Goal: Navigation & Orientation: Find specific page/section

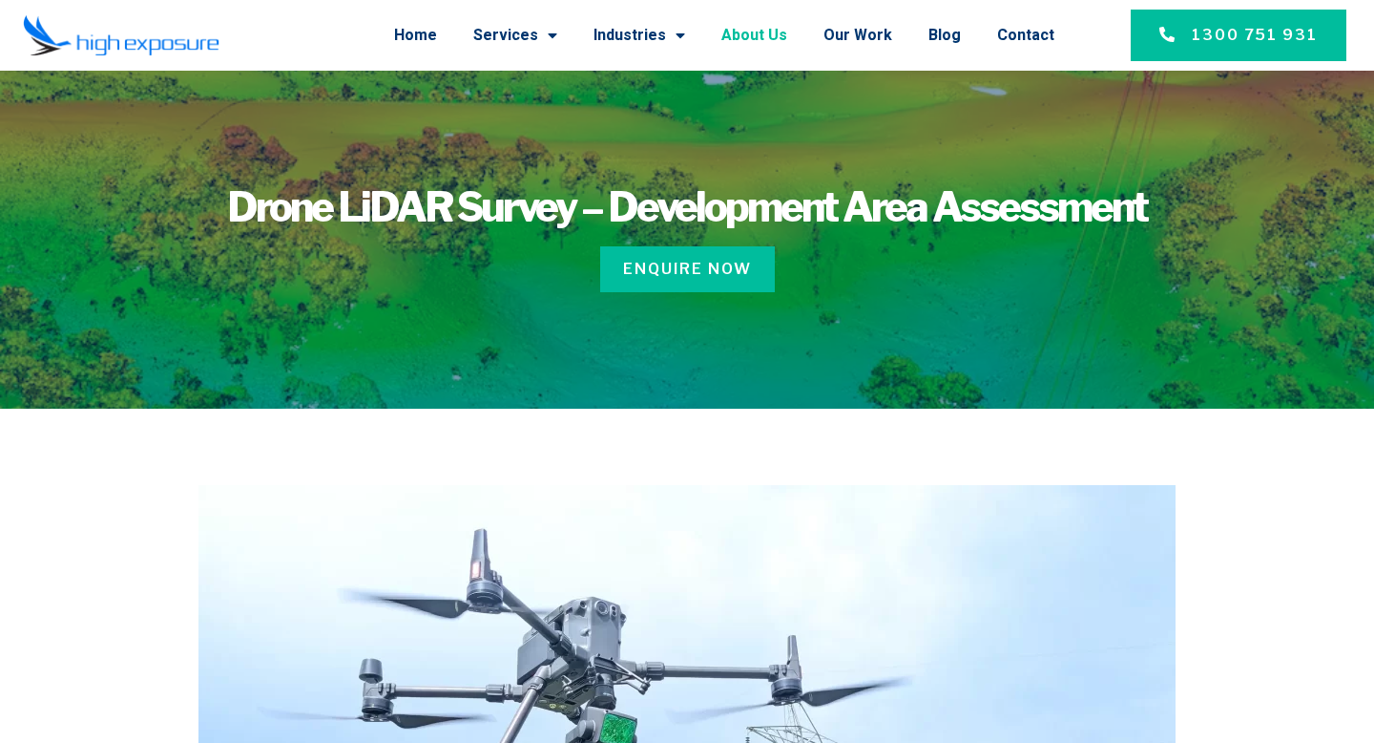
click at [786, 36] on link "About Us" at bounding box center [755, 35] width 66 height 50
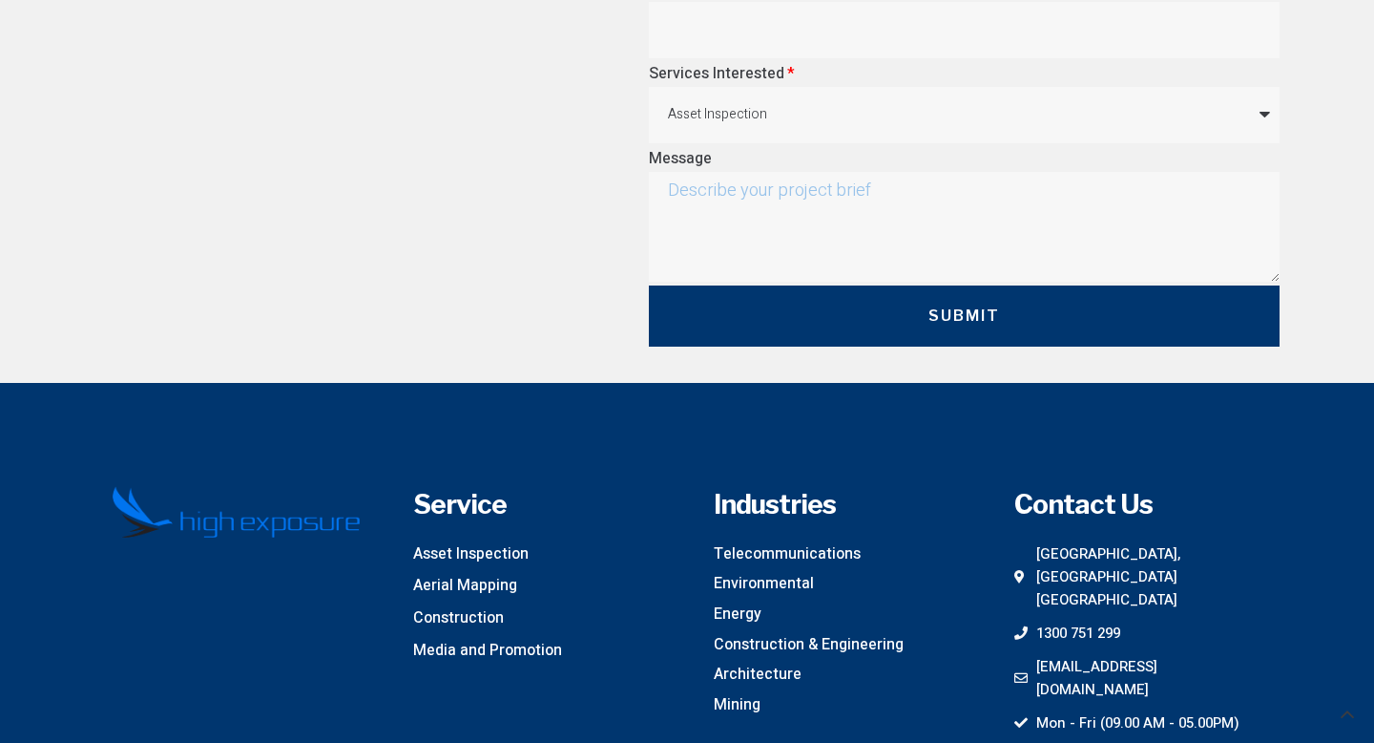
scroll to position [5661, 0]
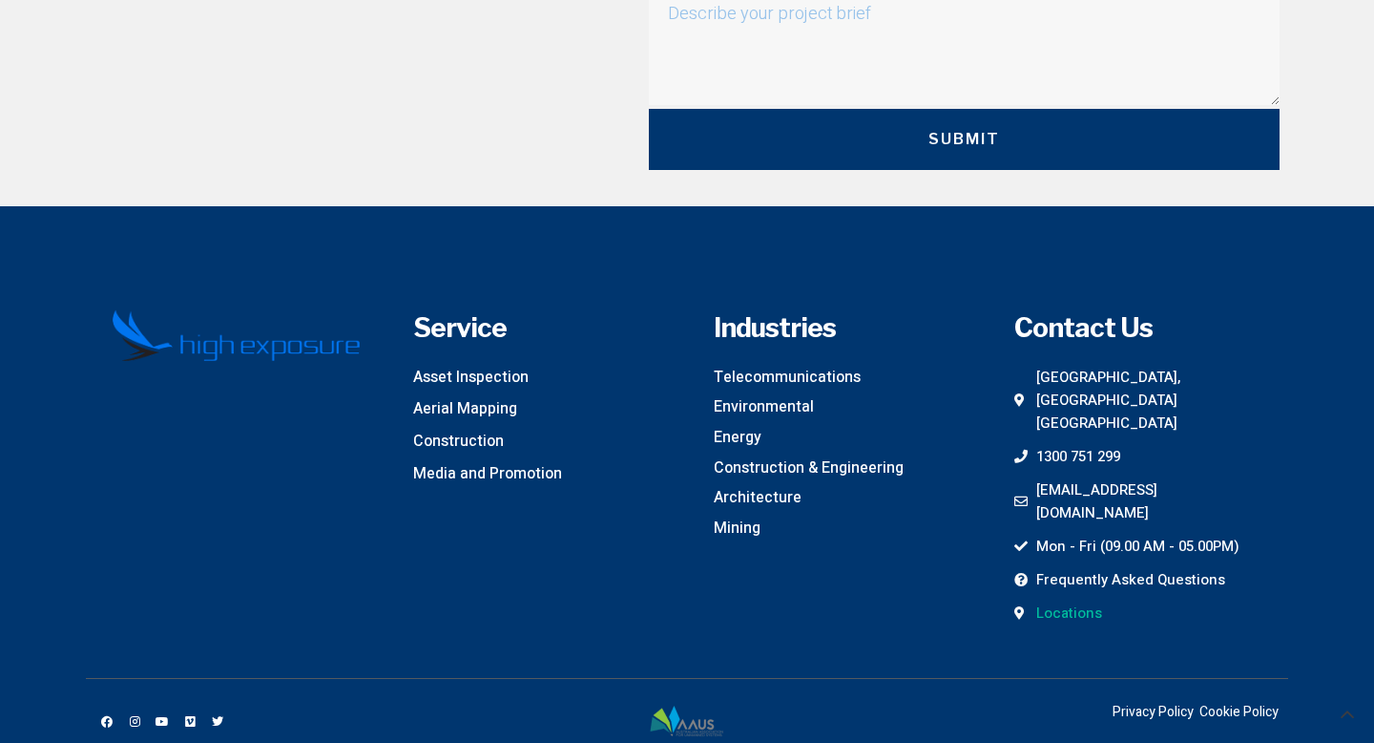
click at [1083, 601] on span "Locations" at bounding box center [1067, 612] width 71 height 23
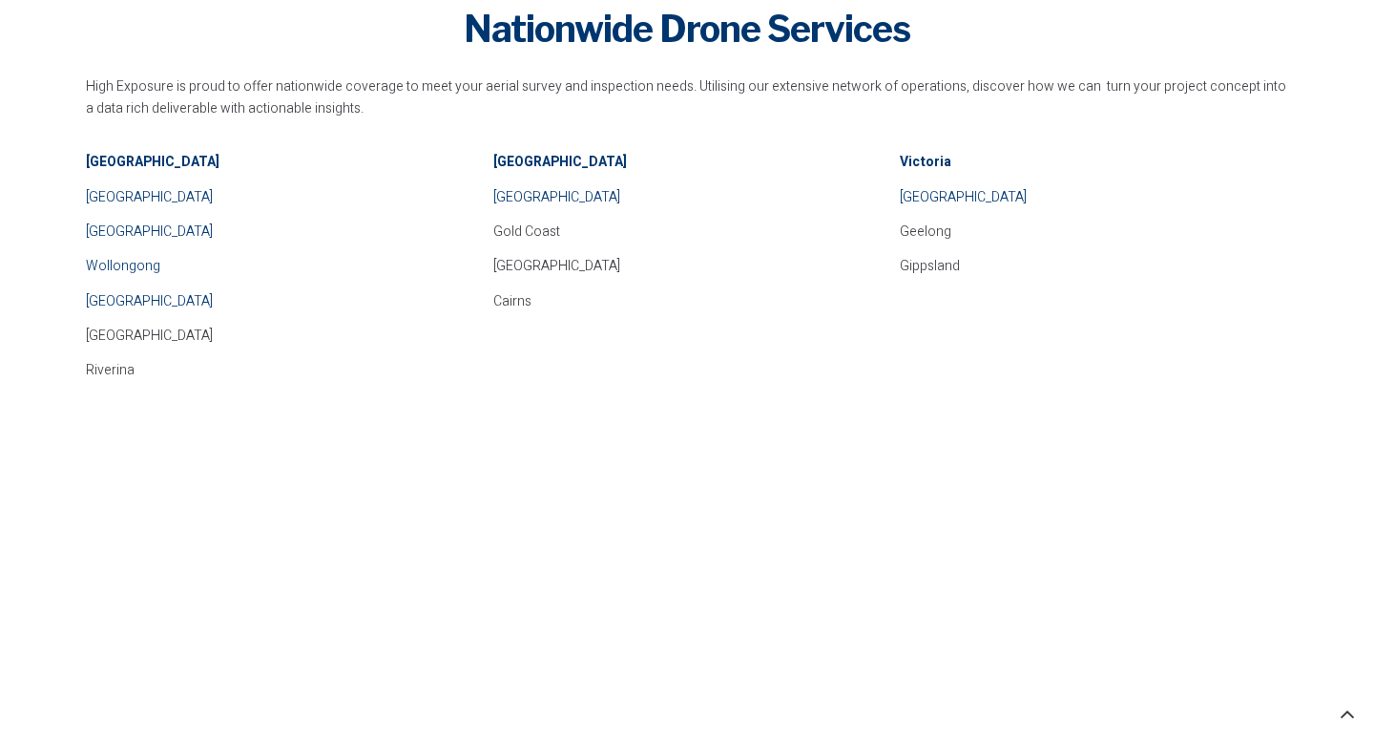
scroll to position [1339, 0]
